Goal: Communication & Community: Connect with others

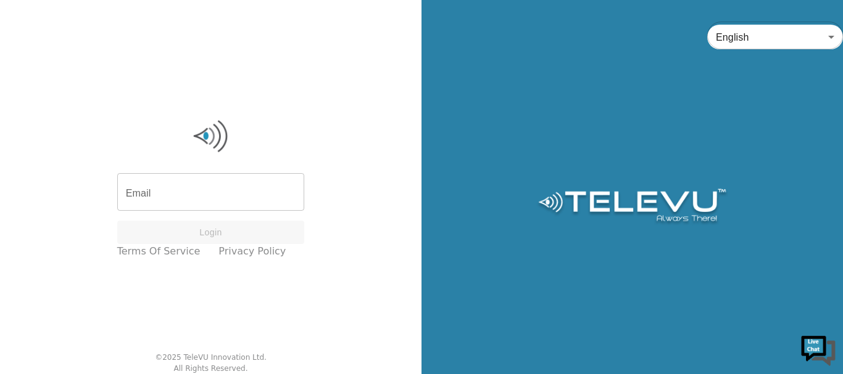
click at [196, 182] on input "Email" at bounding box center [211, 193] width 188 height 35
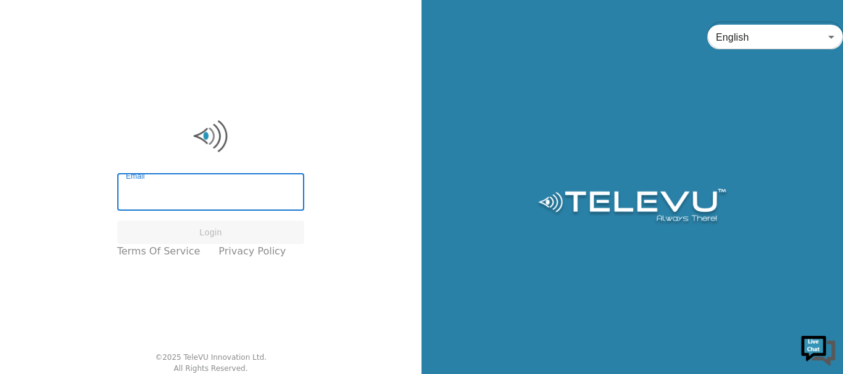
type input "[EMAIL_ADDRESS][DOMAIN_NAME]"
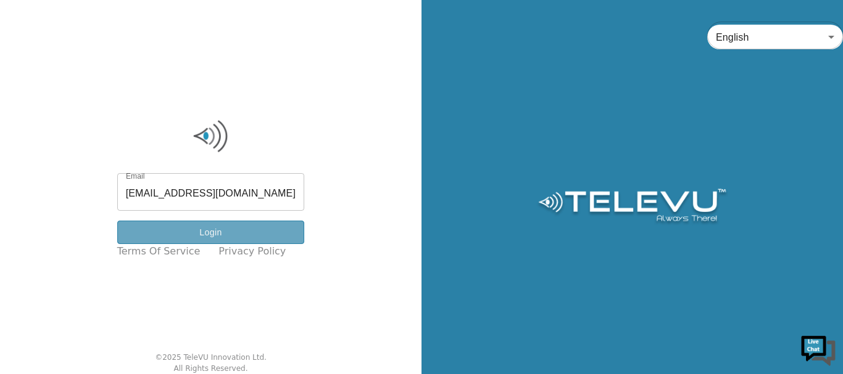
click at [220, 227] on button "Login" at bounding box center [211, 233] width 188 height 24
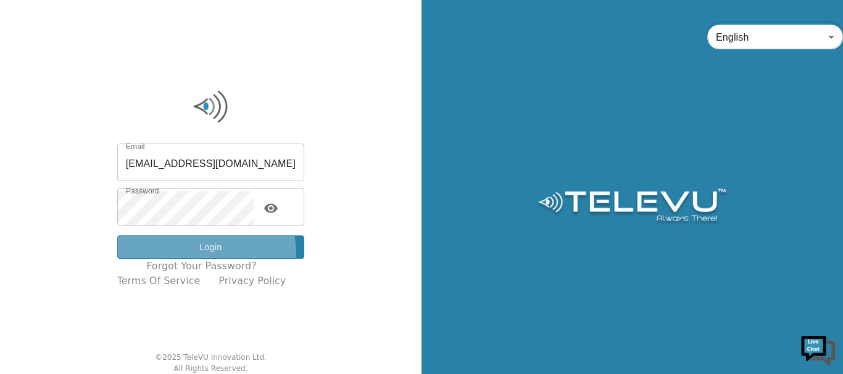
click at [216, 253] on button "Login" at bounding box center [211, 248] width 188 height 24
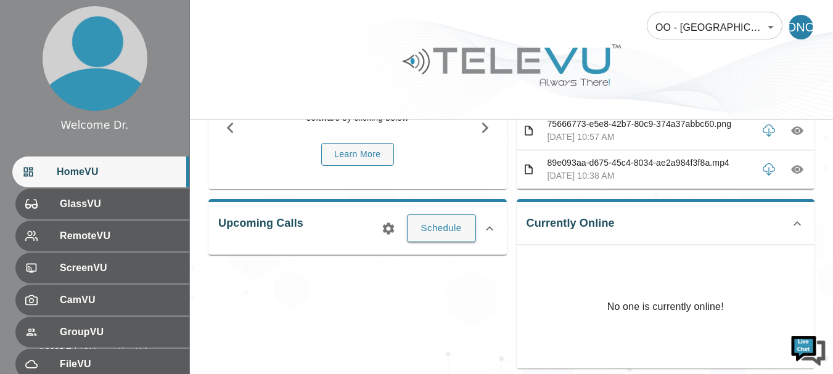
scroll to position [123, 0]
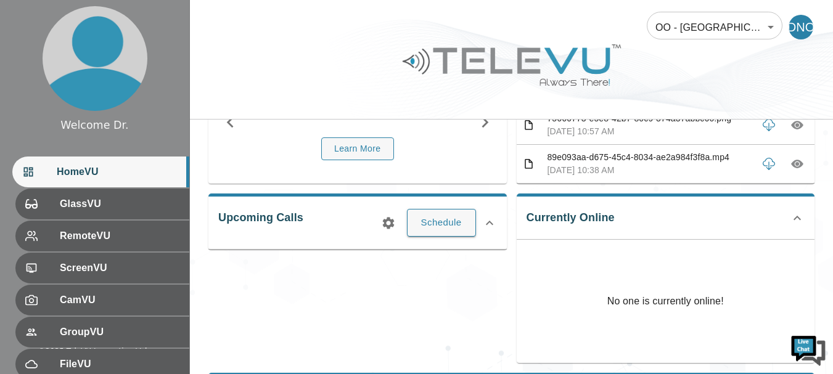
click at [576, 215] on div "Currently Online No one is currently online!" at bounding box center [666, 279] width 299 height 170
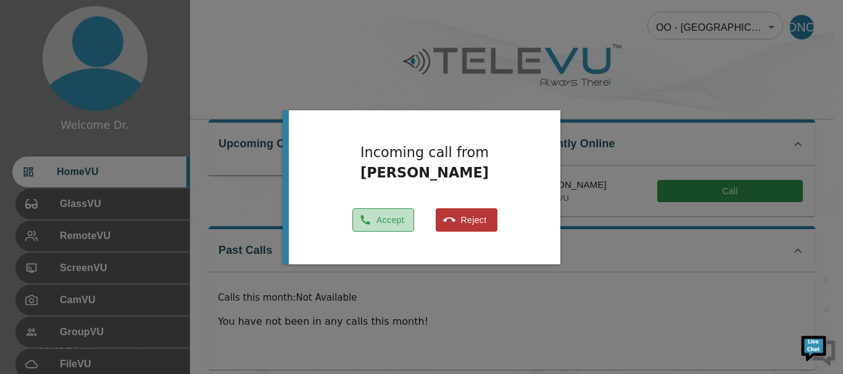
click at [400, 228] on button "Accept" at bounding box center [383, 220] width 62 height 24
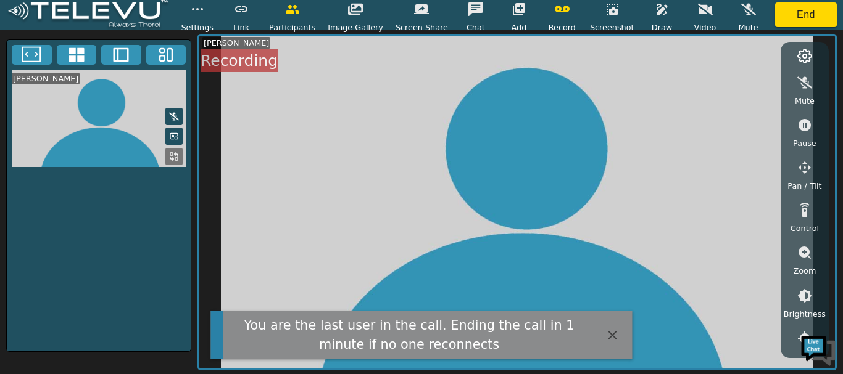
click at [698, 12] on icon "button" at bounding box center [705, 9] width 15 height 12
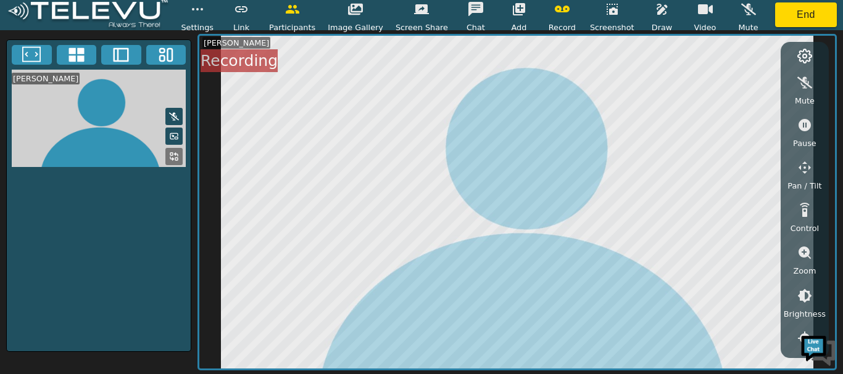
click at [173, 113] on icon at bounding box center [174, 117] width 10 height 8
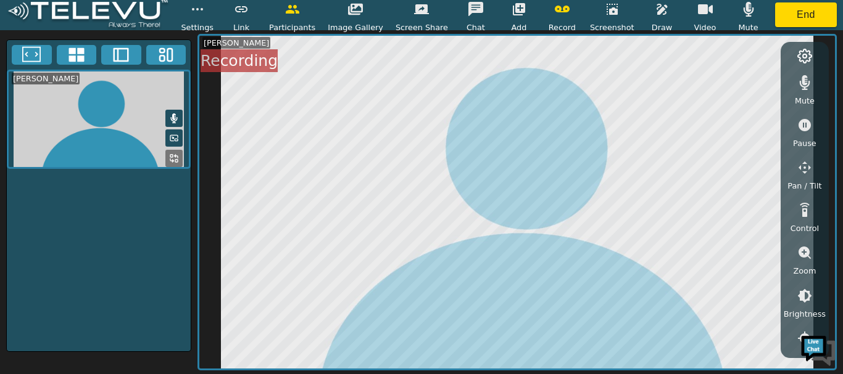
click at [698, 15] on icon "button" at bounding box center [705, 9] width 15 height 15
click at [690, 20] on button "button" at bounding box center [705, 9] width 31 height 25
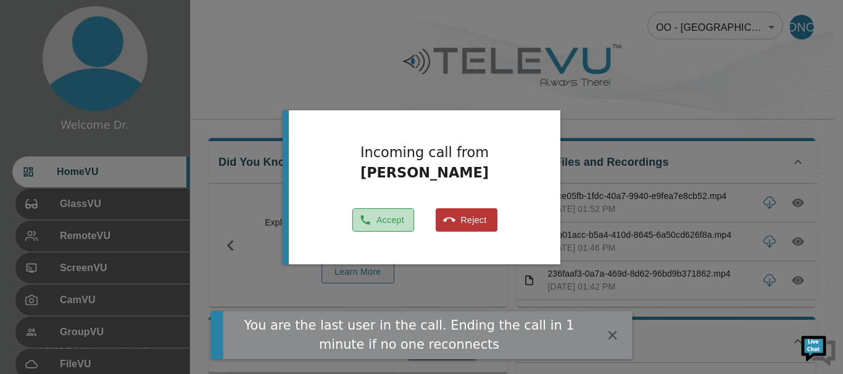
click at [388, 226] on button "Accept" at bounding box center [383, 220] width 62 height 24
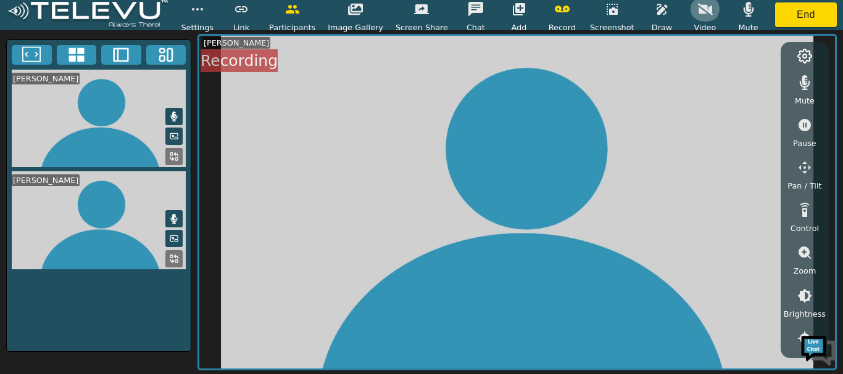
click at [691, 19] on button "button" at bounding box center [705, 9] width 31 height 25
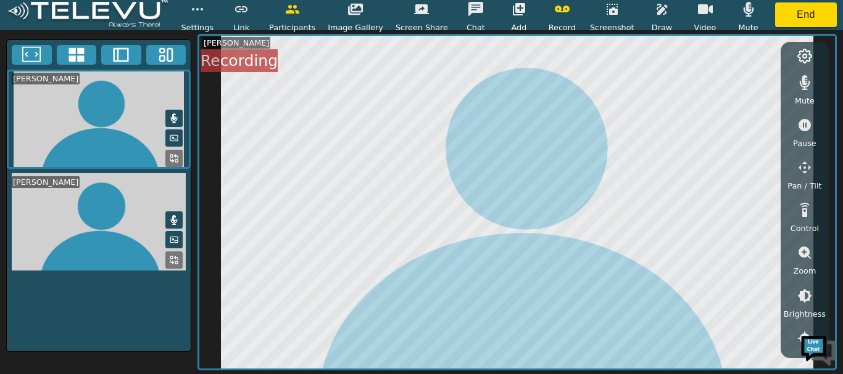
click at [176, 139] on icon at bounding box center [174, 138] width 10 height 10
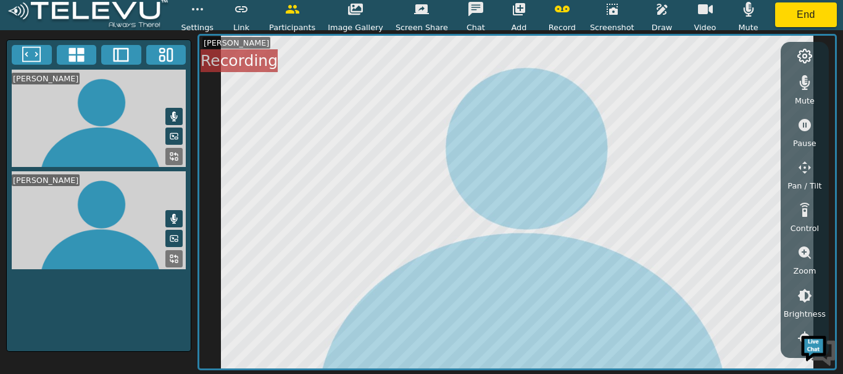
click at [108, 133] on video at bounding box center [99, 119] width 184 height 98
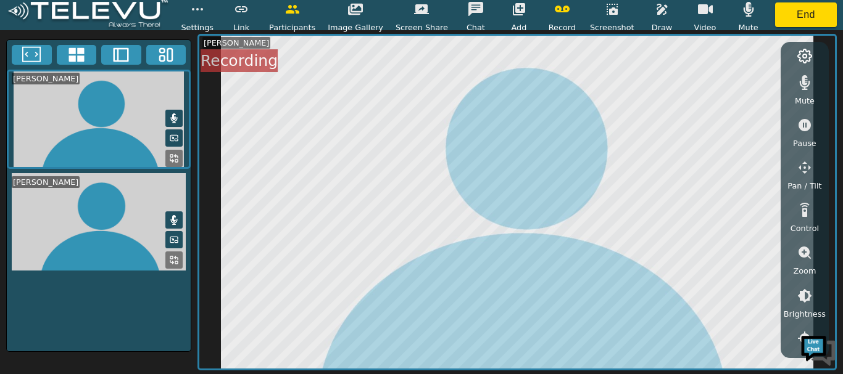
click at [192, 122] on div "Dr. Nicodemus Odundo Dr. Vincent Odour Dr. Nicodemus Odundo Mute Pause Pan / Ti…" at bounding box center [421, 202] width 843 height 344
click at [113, 124] on video at bounding box center [99, 119] width 184 height 99
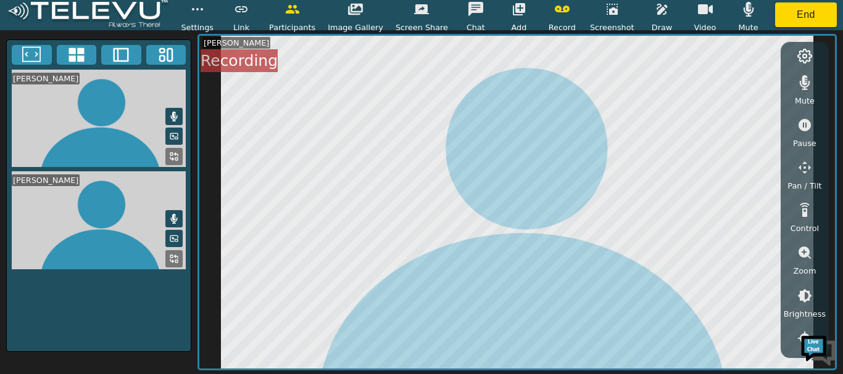
click at [177, 134] on icon at bounding box center [173, 137] width 7 height 6
click at [171, 134] on icon at bounding box center [174, 136] width 10 height 10
click at [174, 159] on icon at bounding box center [174, 157] width 10 height 10
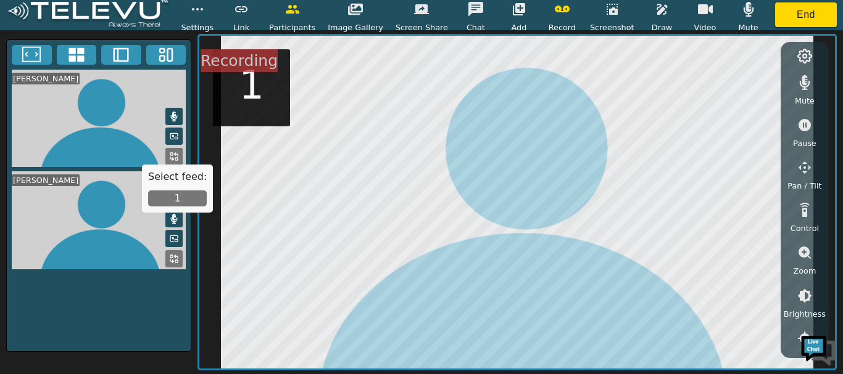
click at [176, 197] on button "1" at bounding box center [177, 199] width 59 height 16
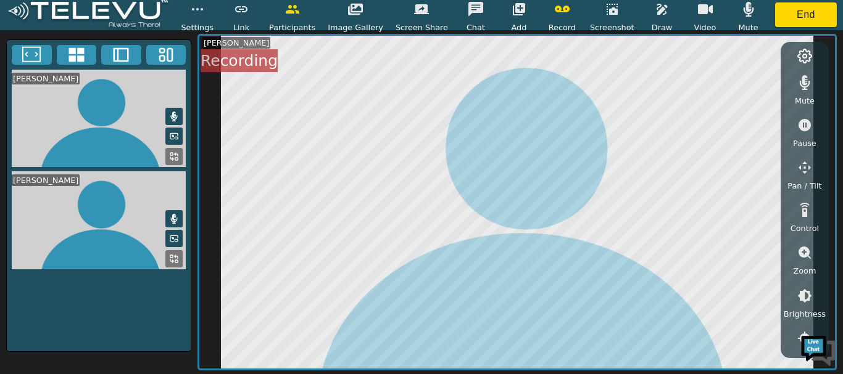
click at [130, 112] on video at bounding box center [99, 119] width 184 height 98
click at [698, 14] on icon "button" at bounding box center [705, 9] width 15 height 15
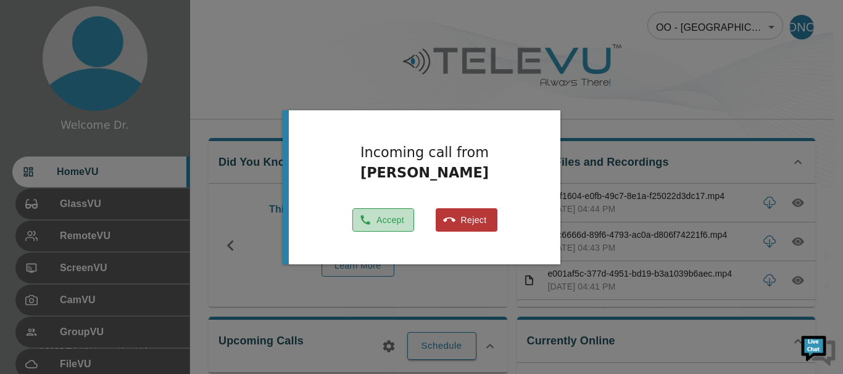
click at [393, 224] on button "Accept" at bounding box center [383, 220] width 62 height 24
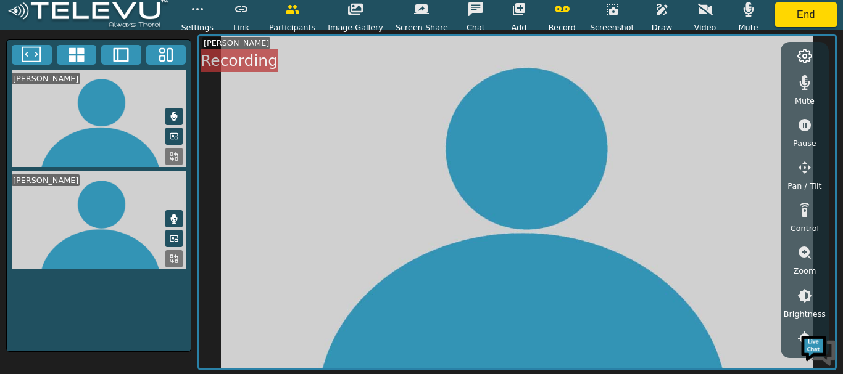
click at [662, 219] on video at bounding box center [516, 202] width 635 height 333
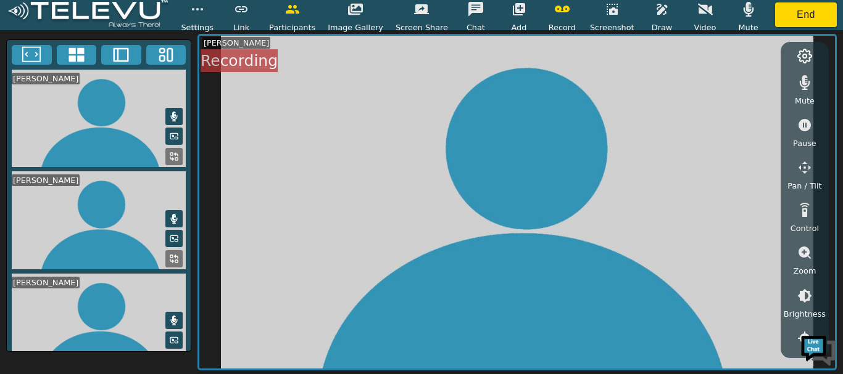
click at [701, 265] on video at bounding box center [516, 202] width 635 height 333
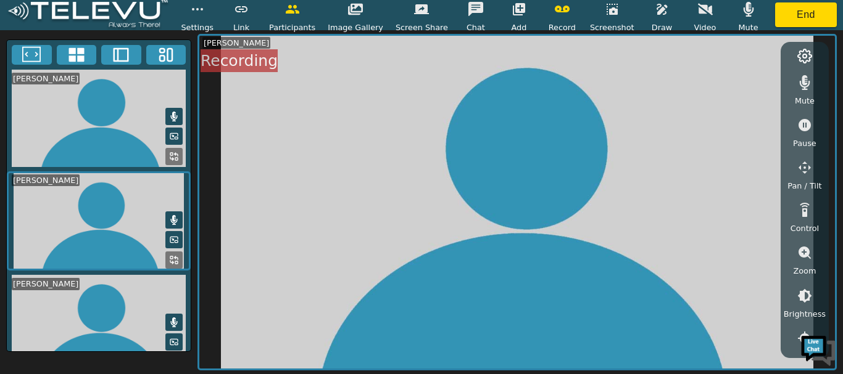
click at [219, 141] on video at bounding box center [516, 202] width 635 height 333
click at [698, 10] on icon "button" at bounding box center [705, 9] width 15 height 15
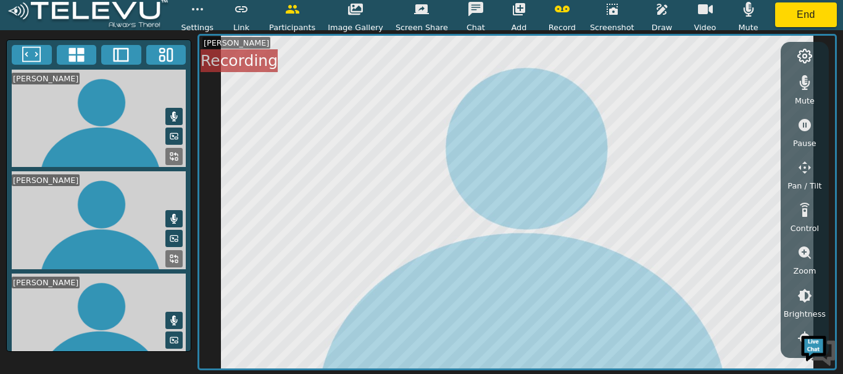
click at [103, 107] on video at bounding box center [99, 119] width 184 height 98
click at [151, 139] on video at bounding box center [99, 119] width 184 height 98
click at [101, 131] on video at bounding box center [99, 119] width 184 height 98
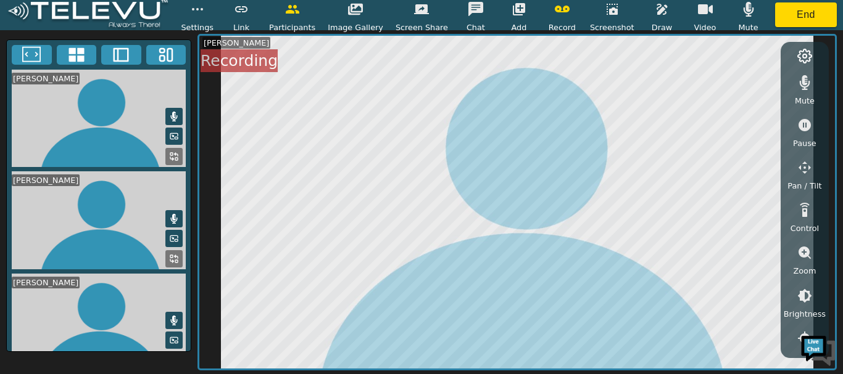
click at [101, 131] on video at bounding box center [99, 119] width 184 height 98
click at [97, 136] on video at bounding box center [99, 119] width 184 height 98
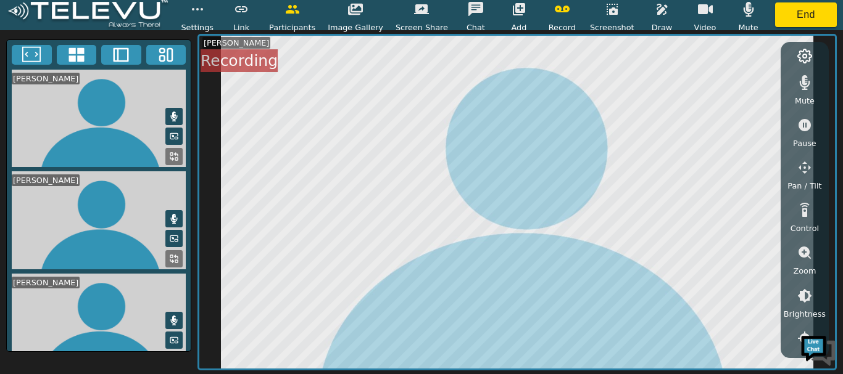
click at [97, 136] on video at bounding box center [99, 119] width 184 height 98
click at [169, 154] on icon at bounding box center [174, 157] width 10 height 10
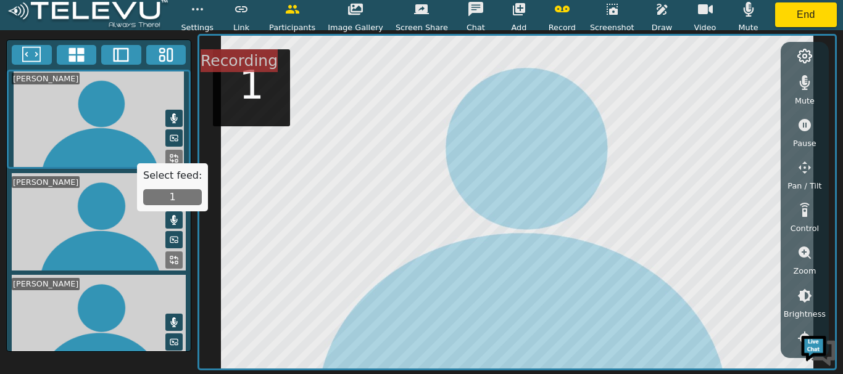
click at [122, 101] on video at bounding box center [99, 119] width 184 height 99
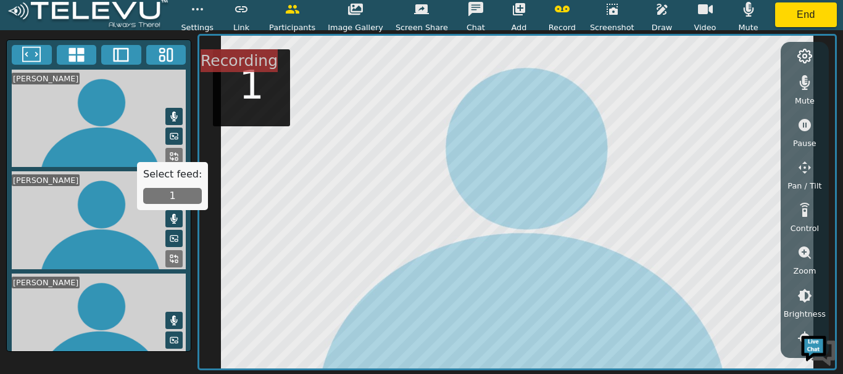
click at [133, 109] on video at bounding box center [99, 119] width 184 height 98
click at [51, 62] on button at bounding box center [32, 55] width 40 height 20
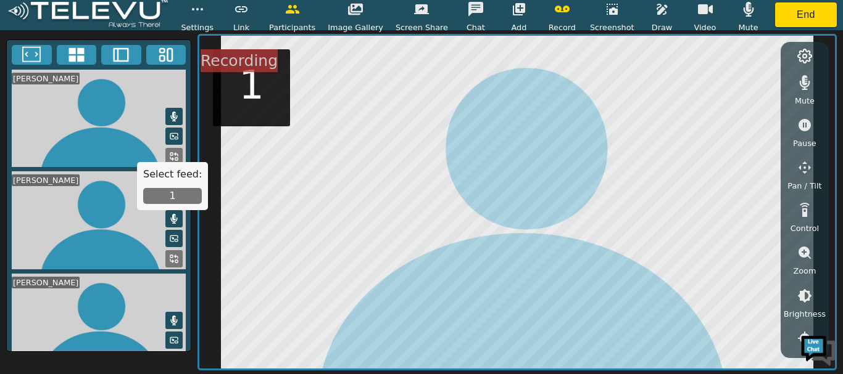
click at [105, 109] on video at bounding box center [99, 119] width 184 height 98
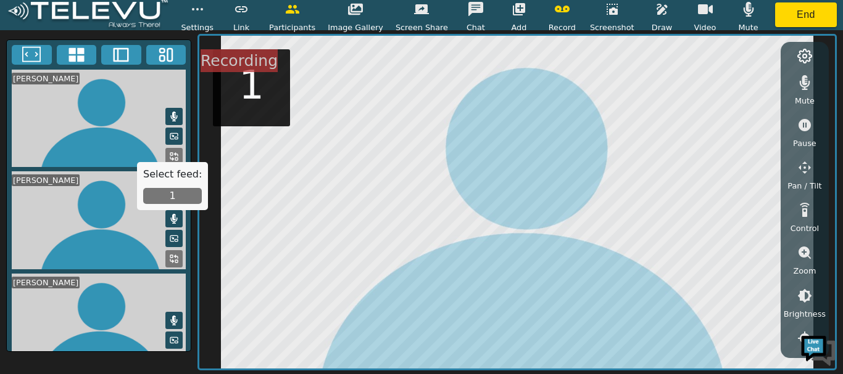
click at [105, 109] on video at bounding box center [99, 119] width 184 height 98
click at [165, 149] on button at bounding box center [173, 156] width 17 height 17
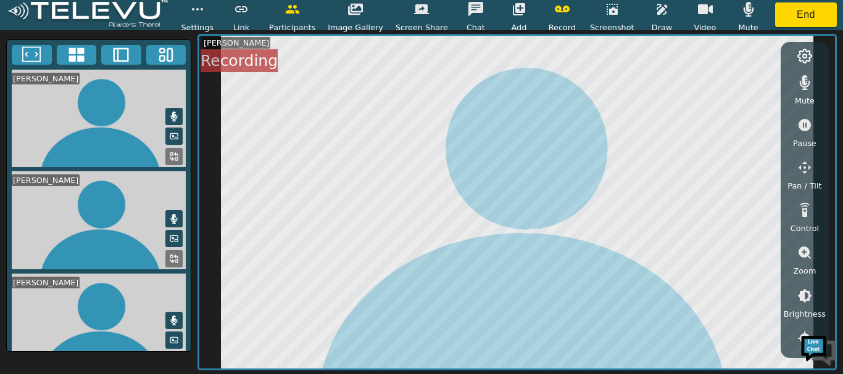
click at [165, 149] on button at bounding box center [173, 156] width 17 height 17
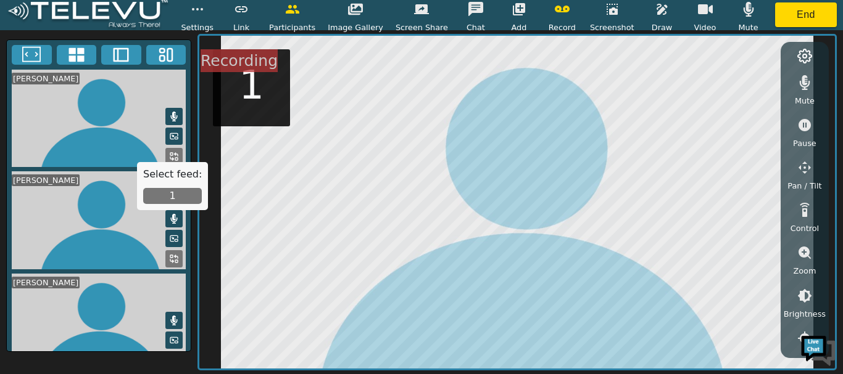
click at [165, 149] on button at bounding box center [173, 156] width 17 height 17
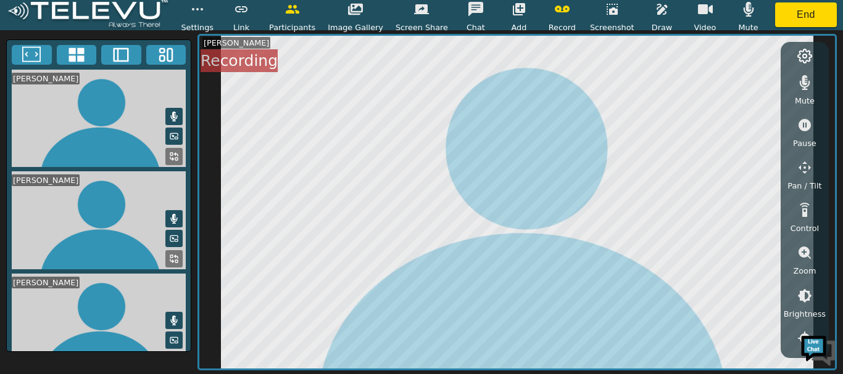
click at [165, 149] on button at bounding box center [173, 156] width 17 height 17
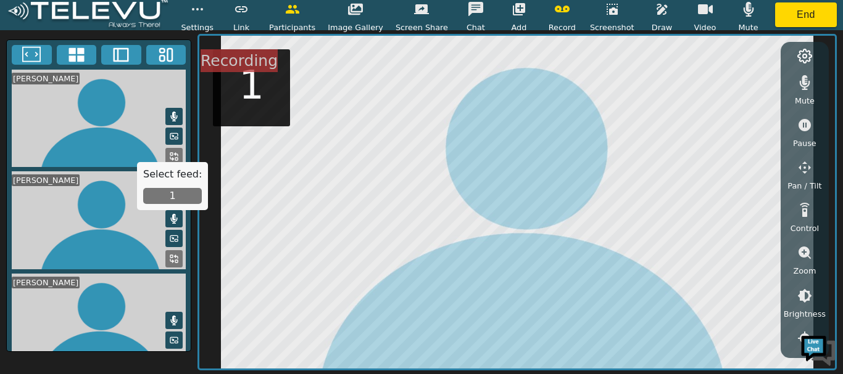
click at [165, 149] on button at bounding box center [173, 156] width 17 height 17
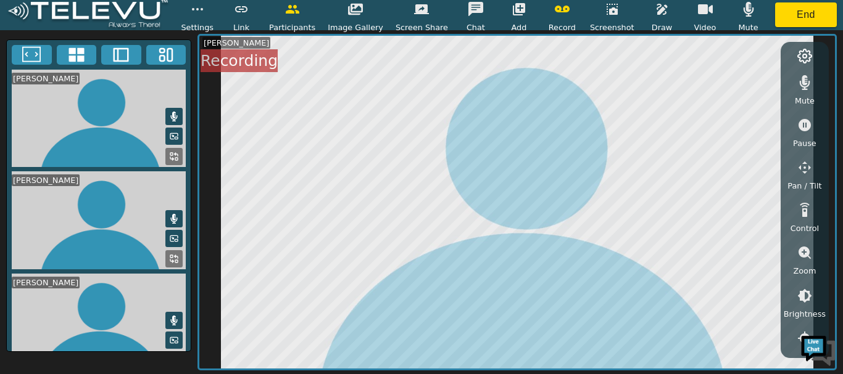
click at [171, 134] on icon at bounding box center [173, 137] width 7 height 6
click at [171, 131] on icon at bounding box center [174, 136] width 10 height 10
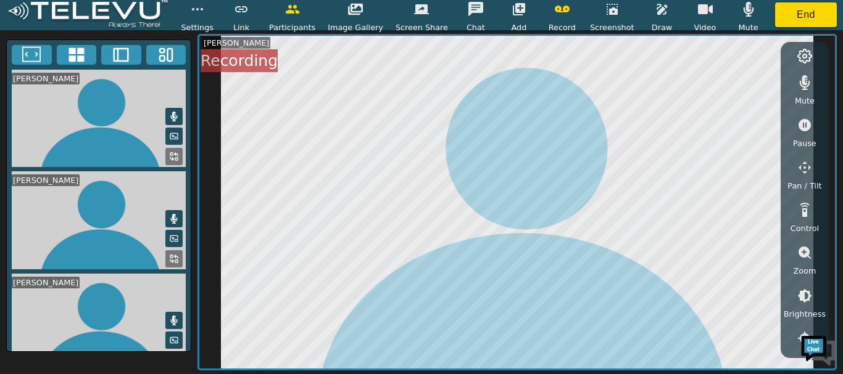
click at [171, 131] on icon at bounding box center [174, 136] width 10 height 10
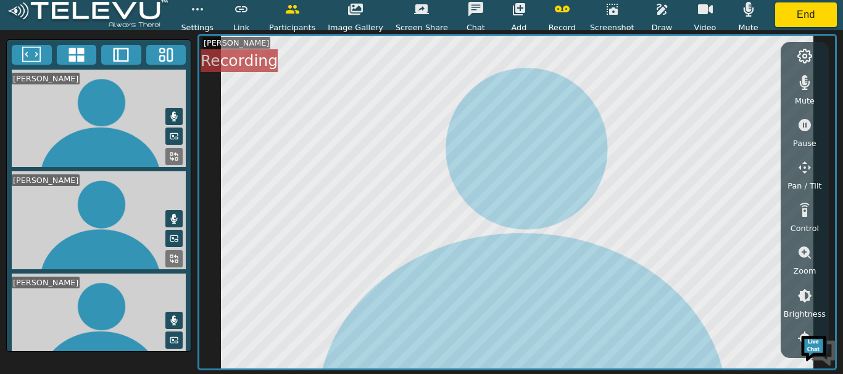
click at [171, 131] on icon at bounding box center [174, 136] width 10 height 10
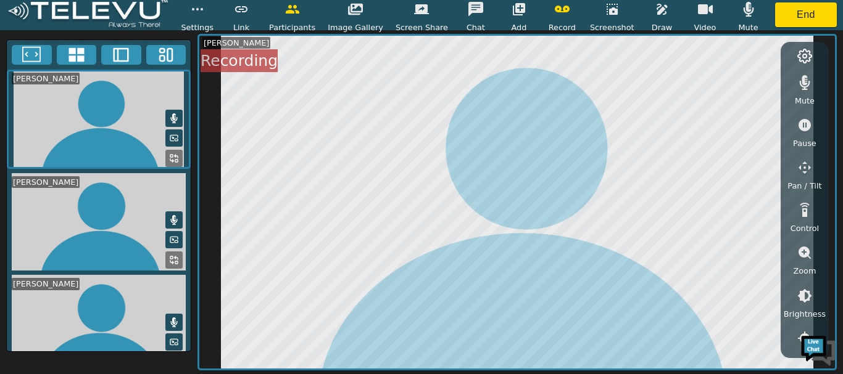
click at [144, 134] on video at bounding box center [99, 119] width 184 height 99
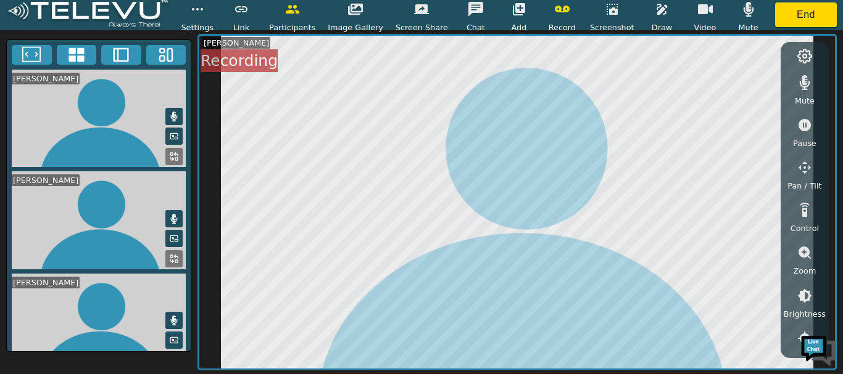
click at [144, 134] on video at bounding box center [99, 119] width 184 height 98
click at [806, 59] on icon at bounding box center [804, 56] width 15 height 15
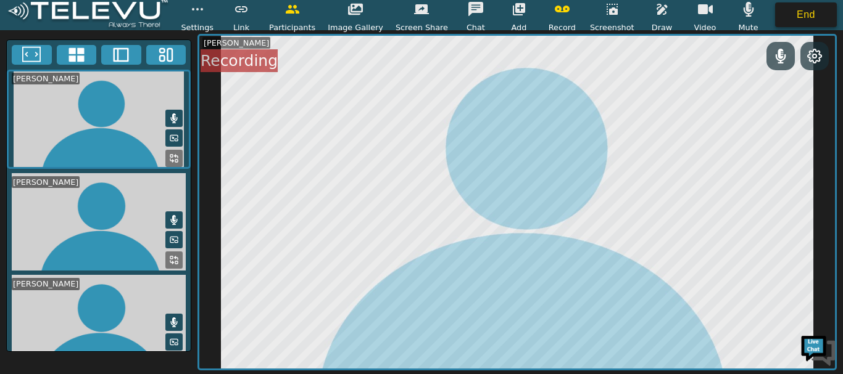
click at [789, 7] on button "End" at bounding box center [806, 14] width 62 height 25
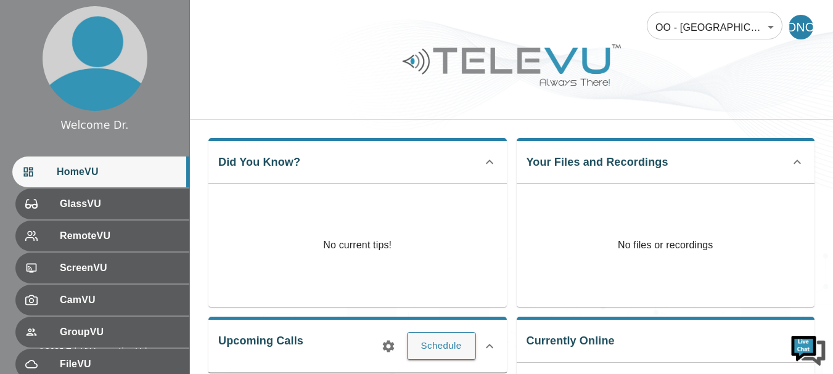
click at [102, 165] on span "HomeVU" at bounding box center [118, 172] width 123 height 15
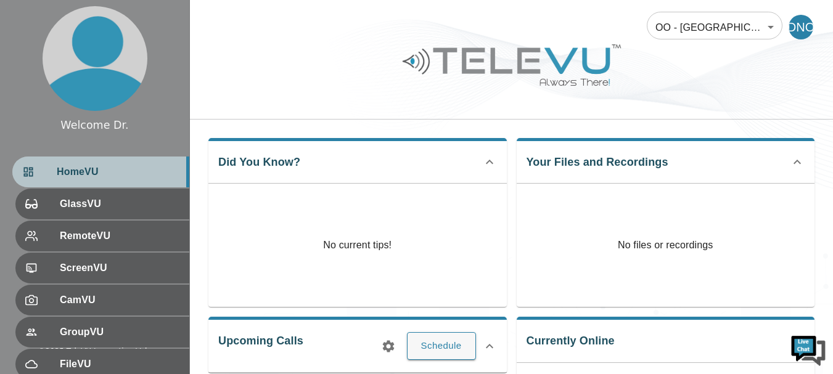
click at [102, 165] on span "HomeVU" at bounding box center [118, 172] width 123 height 15
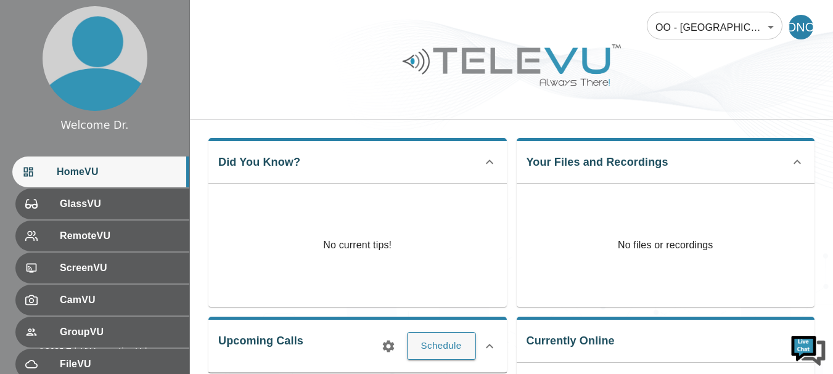
click at [102, 165] on span "HomeVU" at bounding box center [118, 172] width 123 height 15
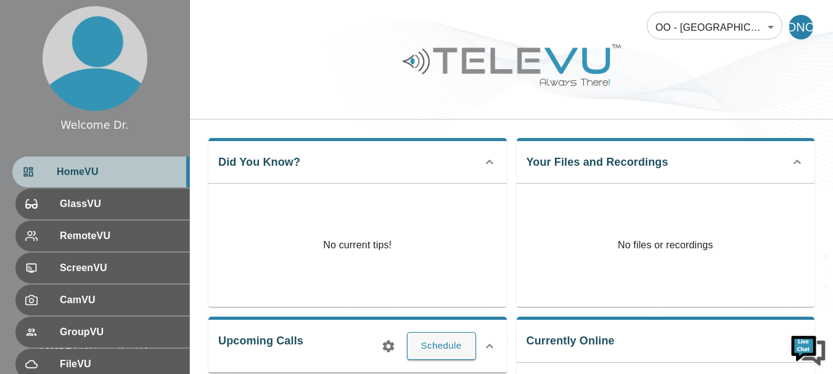
click at [102, 165] on span "HomeVU" at bounding box center [118, 172] width 123 height 15
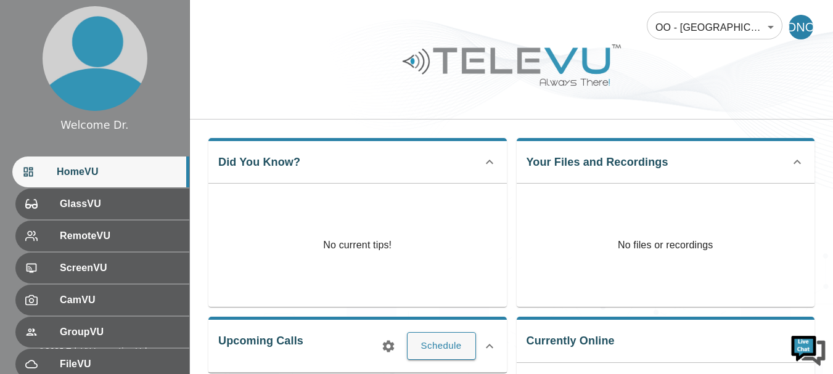
click at [102, 165] on span "HomeVU" at bounding box center [118, 172] width 123 height 15
click at [173, 152] on ul "HomeVU GlassVU RemoteVU ScreenVU CamVU GroupVU FileVU ChatVU Settings Logout Re…" at bounding box center [94, 333] width 189 height 363
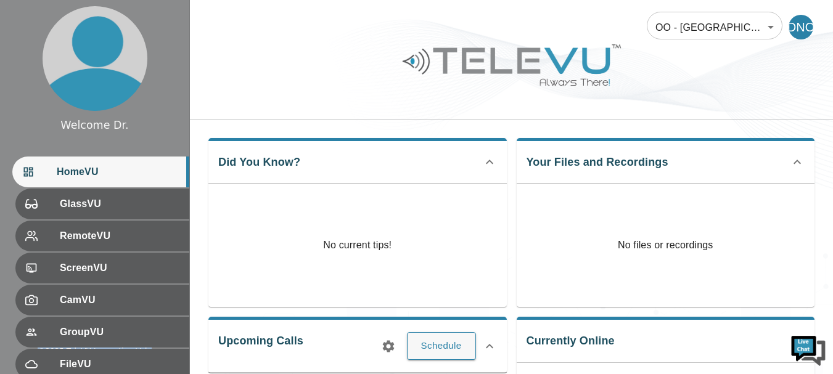
click at [173, 152] on ul "HomeVU GlassVU RemoteVU ScreenVU CamVU GroupVU FileVU ChatVU Settings Logout Re…" at bounding box center [94, 333] width 189 height 363
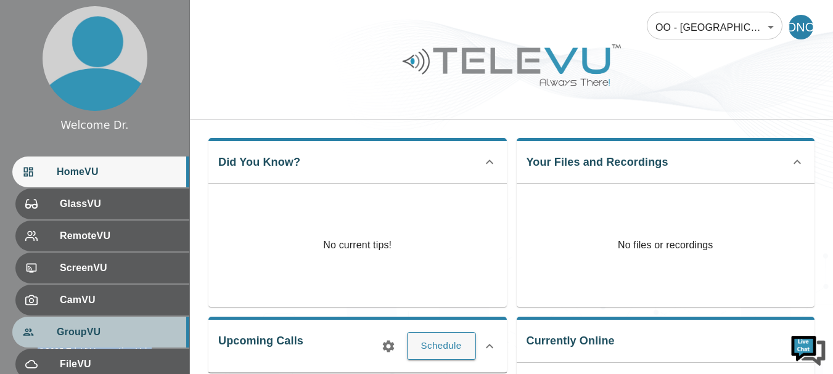
click at [165, 344] on div "GroupVU" at bounding box center [100, 332] width 177 height 31
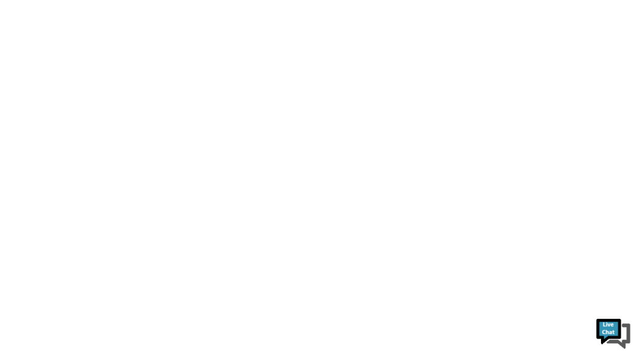
click at [545, 0] on html at bounding box center [319, 0] width 638 height 0
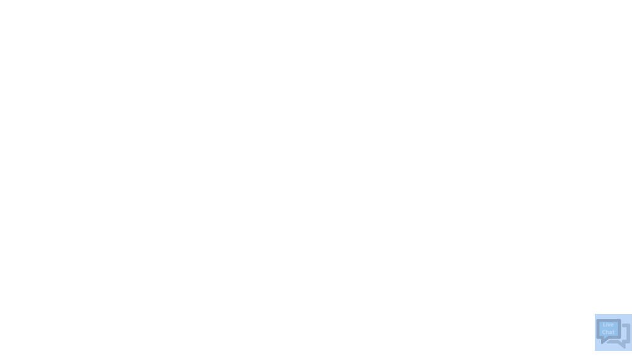
click at [545, 0] on html at bounding box center [319, 0] width 638 height 0
click at [535, 0] on html at bounding box center [319, 0] width 638 height 0
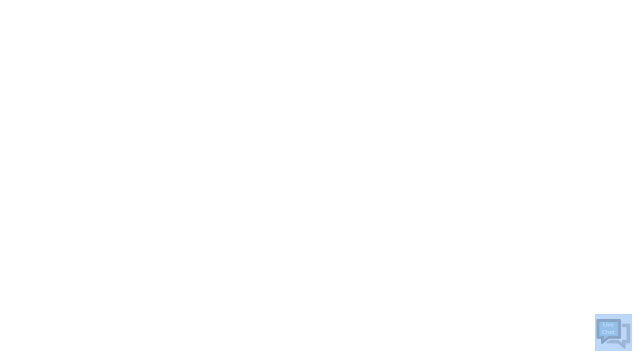
click at [535, 0] on html at bounding box center [319, 0] width 638 height 0
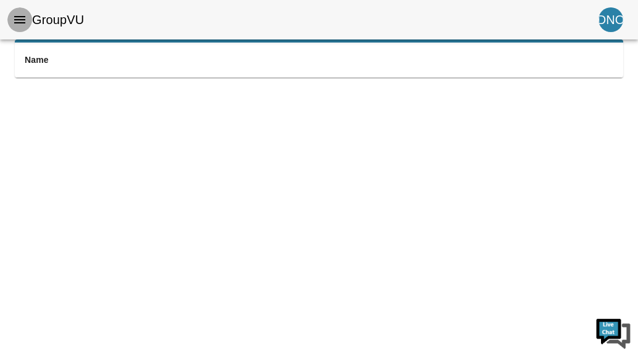
click at [25, 14] on icon "menu" at bounding box center [19, 19] width 15 height 15
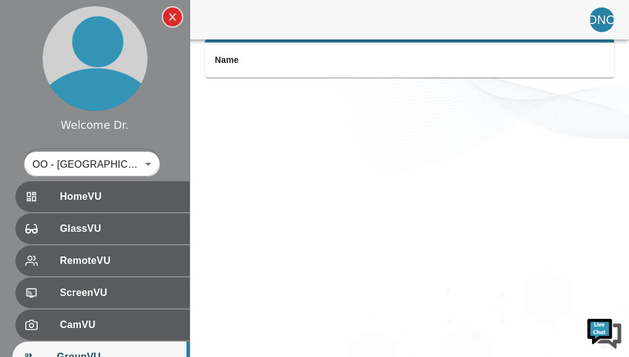
click at [25, 14] on div at bounding box center [94, 58] width 189 height 117
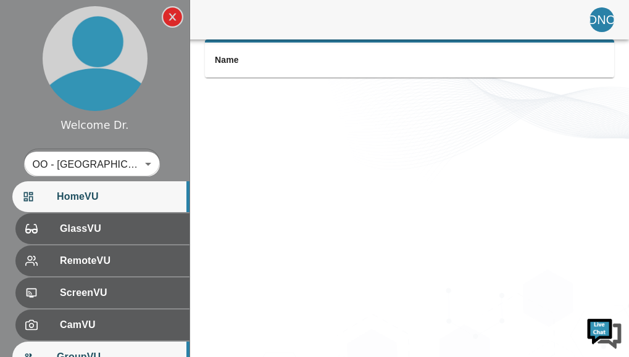
click at [115, 202] on span "HomeVU" at bounding box center [118, 196] width 123 height 15
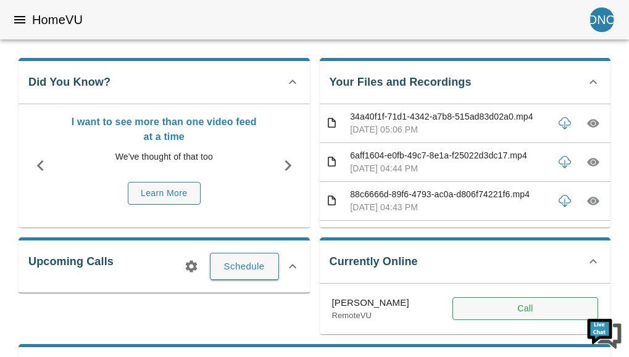
click at [464, 315] on button "Call" at bounding box center [525, 308] width 146 height 23
click at [503, 308] on button "Call" at bounding box center [525, 308] width 146 height 23
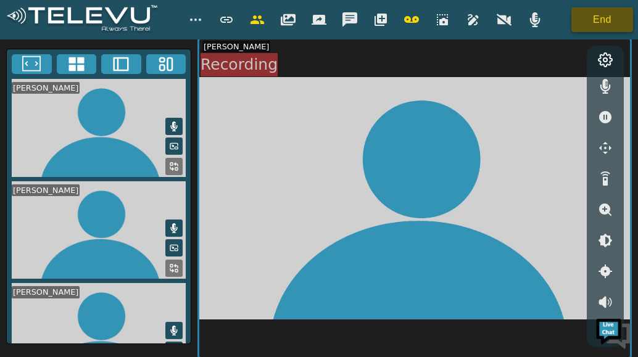
click at [591, 20] on button "End" at bounding box center [602, 19] width 62 height 25
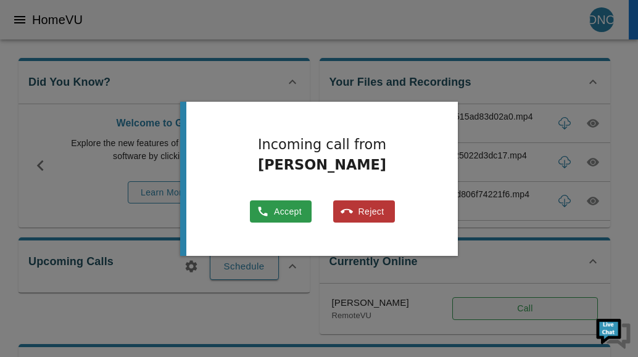
click at [463, 309] on div at bounding box center [319, 178] width 638 height 357
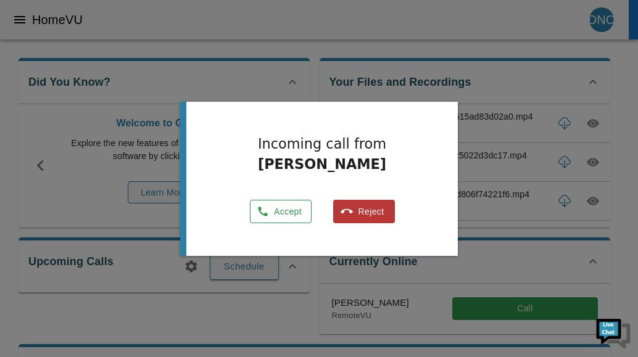
click at [270, 212] on button "Accept" at bounding box center [281, 212] width 62 height 24
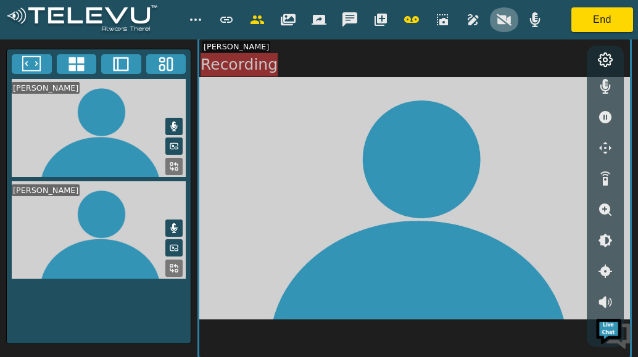
click at [503, 15] on icon "button" at bounding box center [504, 19] width 15 height 15
